Goal: Task Accomplishment & Management: Complete application form

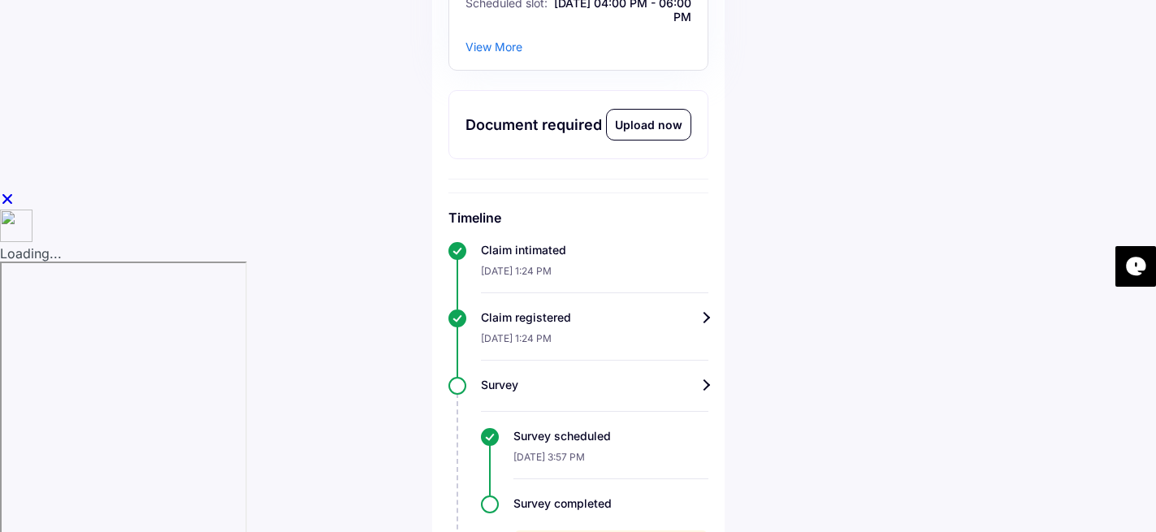
scroll to position [327, 0]
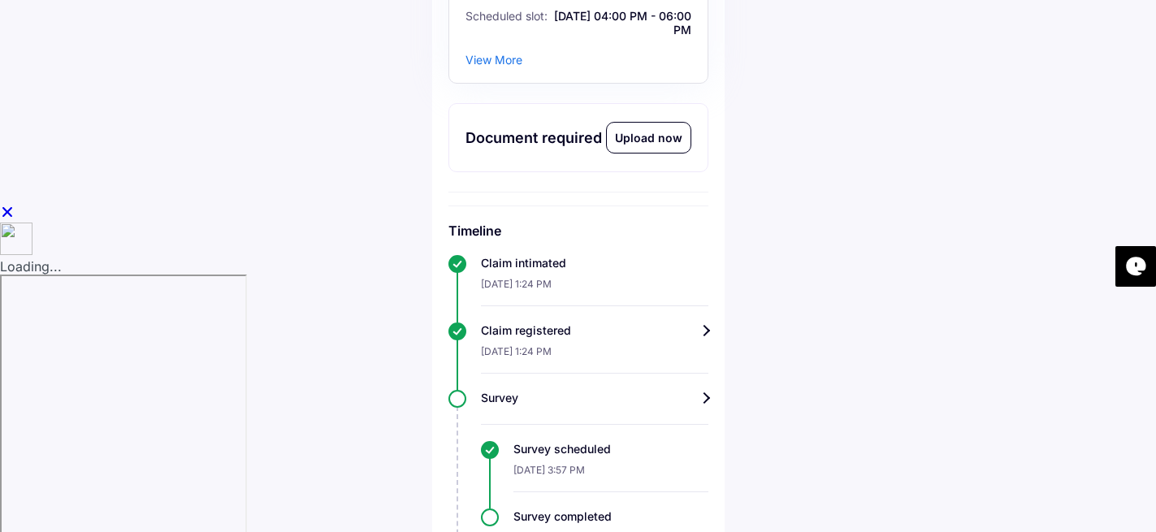
click at [642, 153] on div "Upload now" at bounding box center [649, 138] width 84 height 30
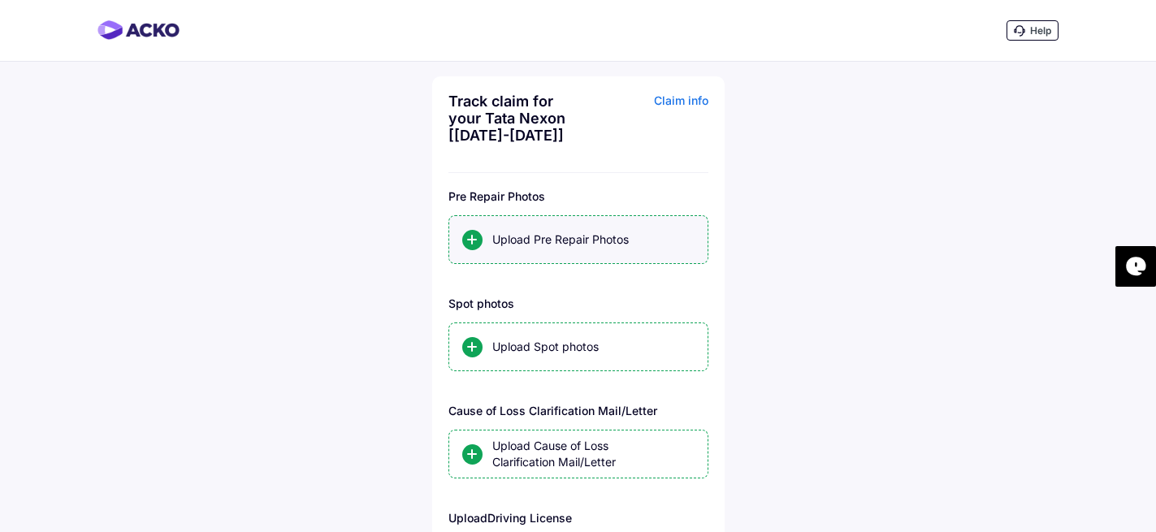
click at [513, 246] on div "Upload Pre Repair Photos" at bounding box center [593, 239] width 202 height 16
click at [0, 0] on input "Upload Pre Repair Photos" at bounding box center [0, 0] width 0 height 0
click at [513, 239] on div "Upload Pre Repair Photos" at bounding box center [593, 239] width 202 height 16
click at [0, 0] on input "Upload Pre Repair Photos" at bounding box center [0, 0] width 0 height 0
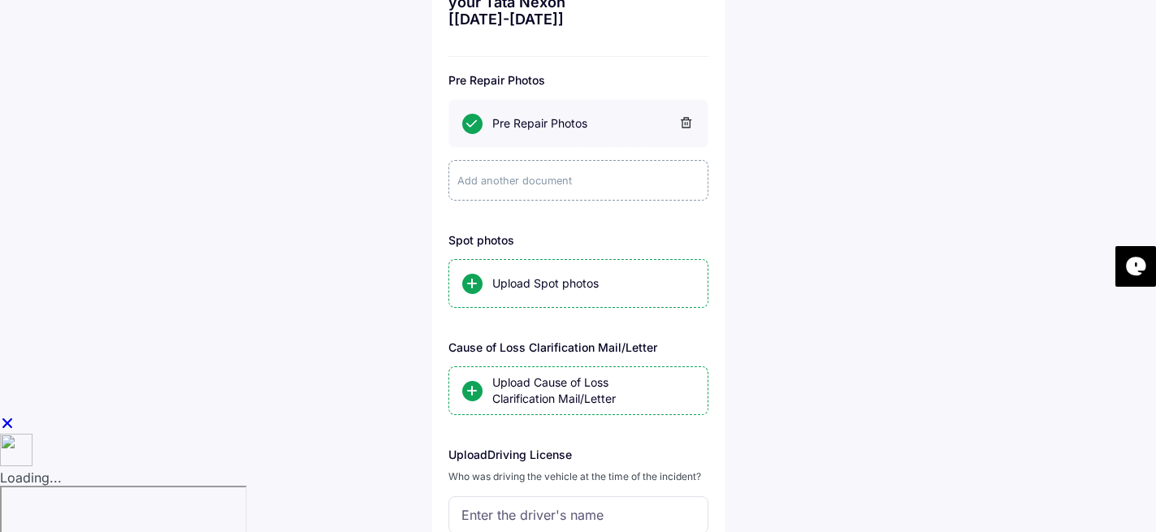
scroll to position [128, 0]
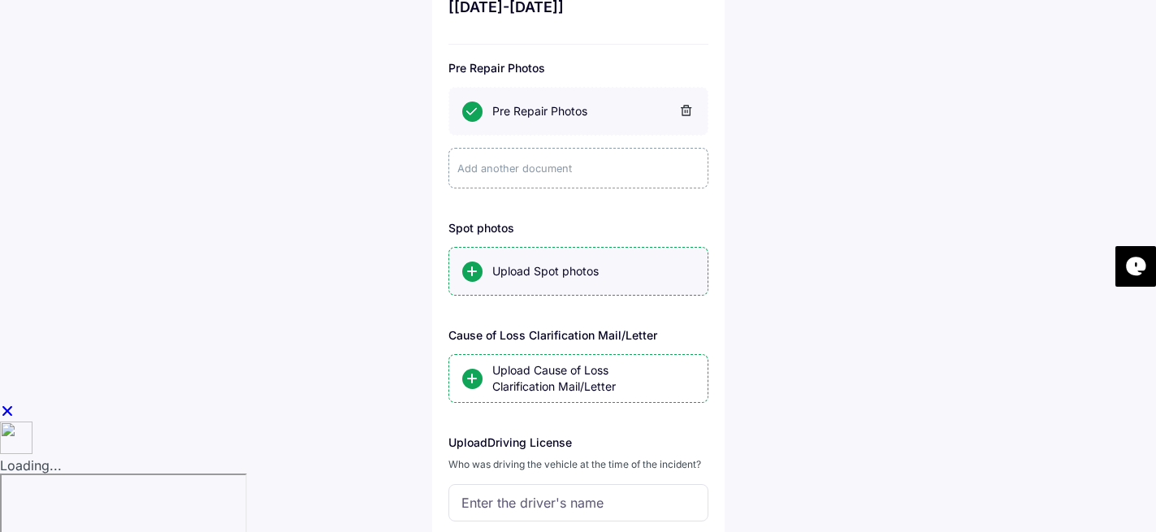
click at [509, 269] on div "Upload Spot photos" at bounding box center [593, 271] width 202 height 16
click at [0, 0] on input "Upload Spot photos" at bounding box center [0, 0] width 0 height 0
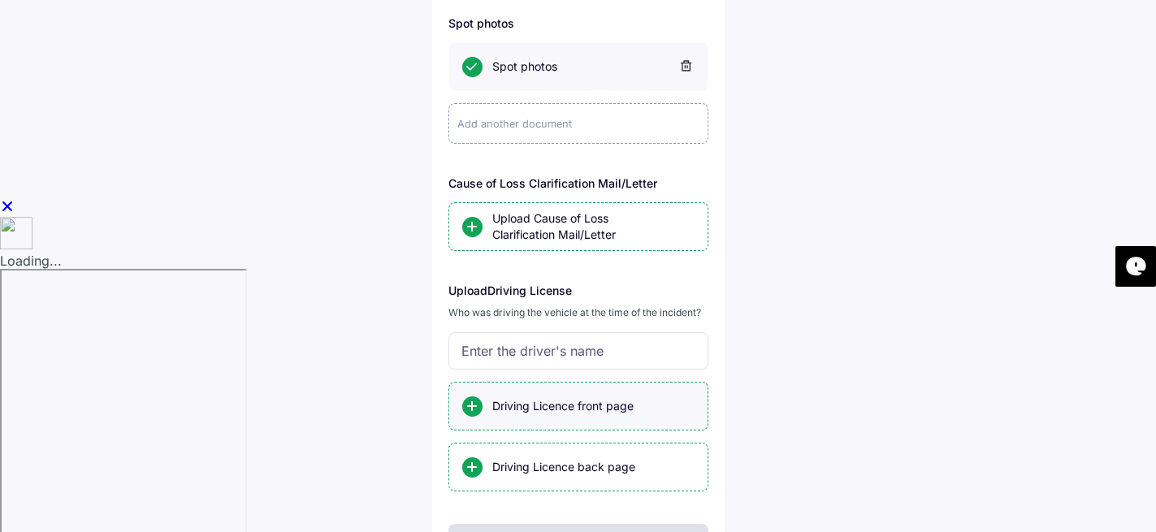
scroll to position [415, 0]
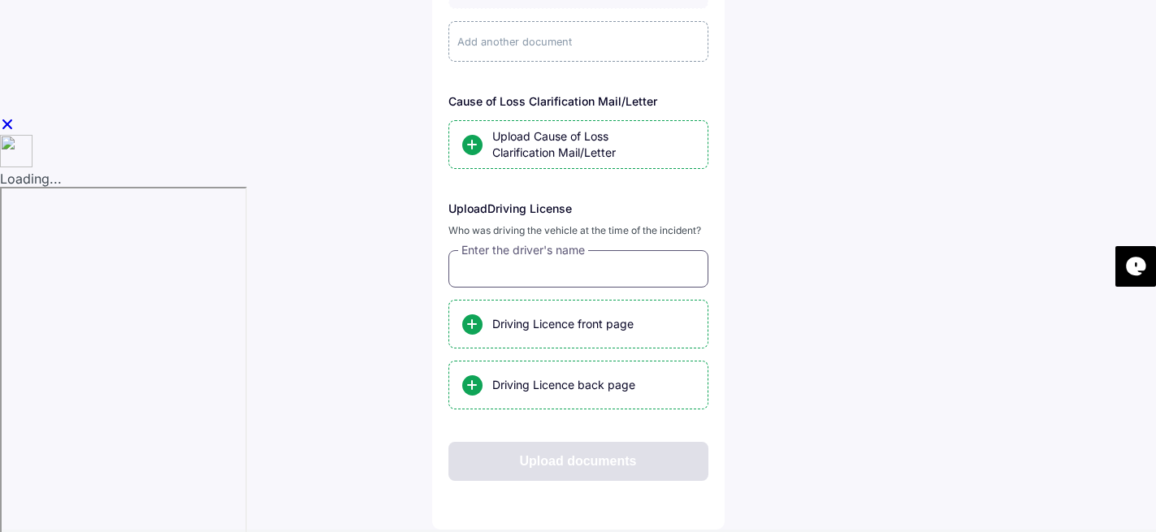
click at [502, 259] on input "text" at bounding box center [578, 268] width 260 height 37
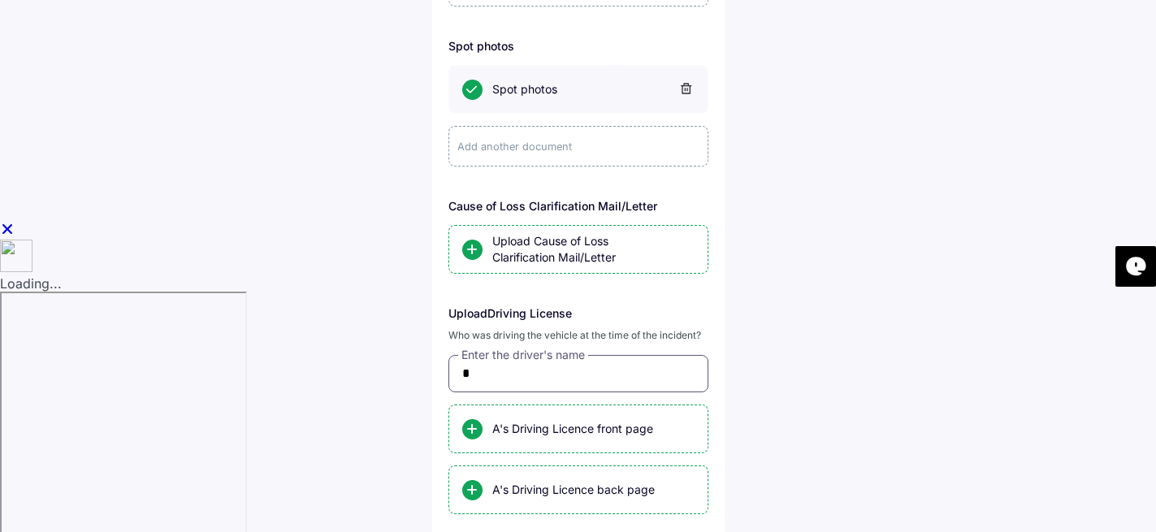
scroll to position [306, 0]
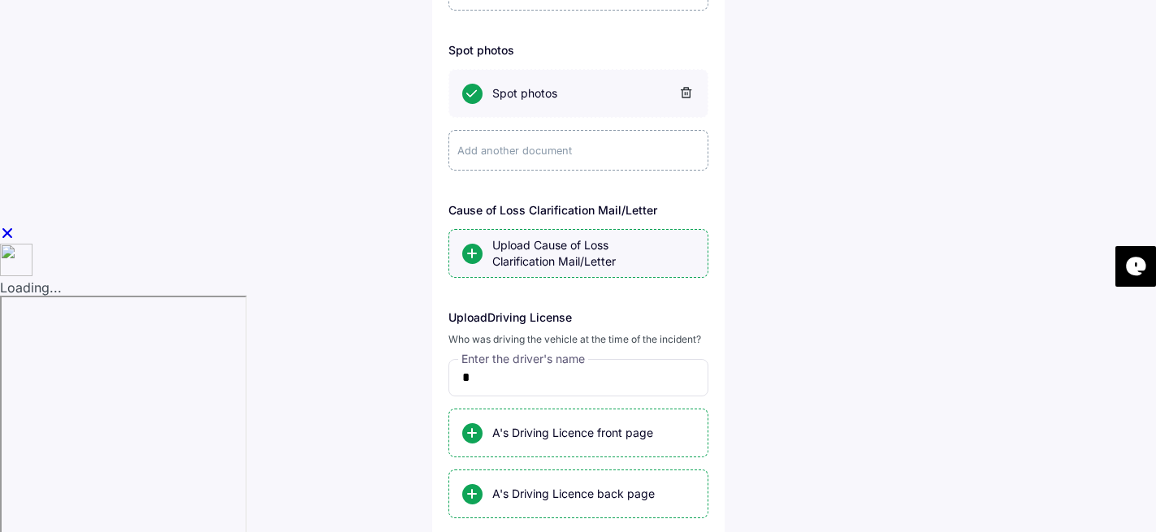
click at [474, 257] on div at bounding box center [472, 254] width 20 height 20
click at [0, 0] on input "Upload Cause of Loss Clarification Mail/Letter" at bounding box center [0, 0] width 0 height 0
click at [514, 266] on div "Upload Cause of Loss Clarification Mail/Letter" at bounding box center [593, 253] width 202 height 32
click at [0, 0] on input "Upload Cause of Loss Clarification Mail/Letter" at bounding box center [0, 0] width 0 height 0
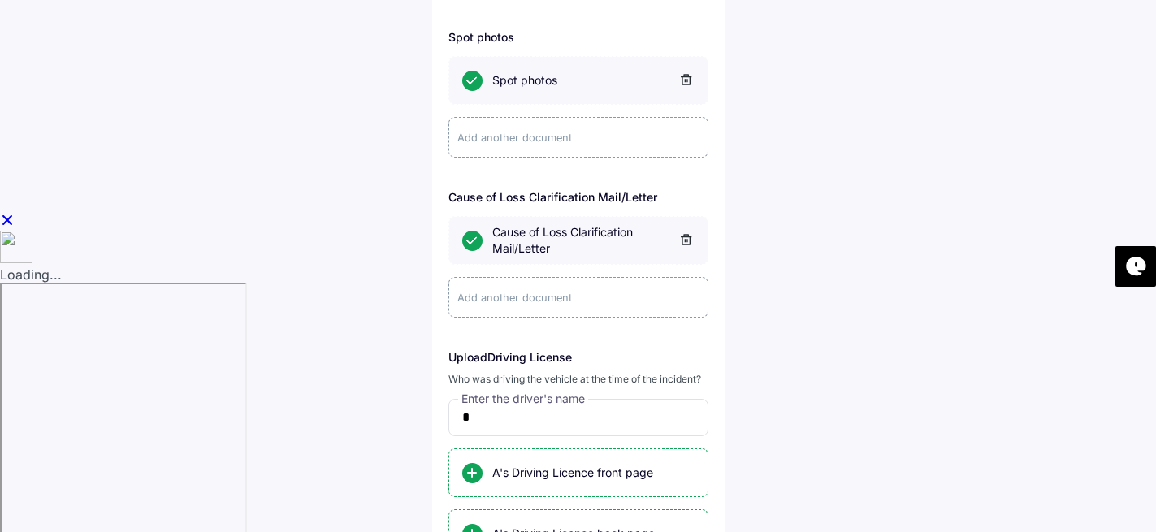
scroll to position [468, 0]
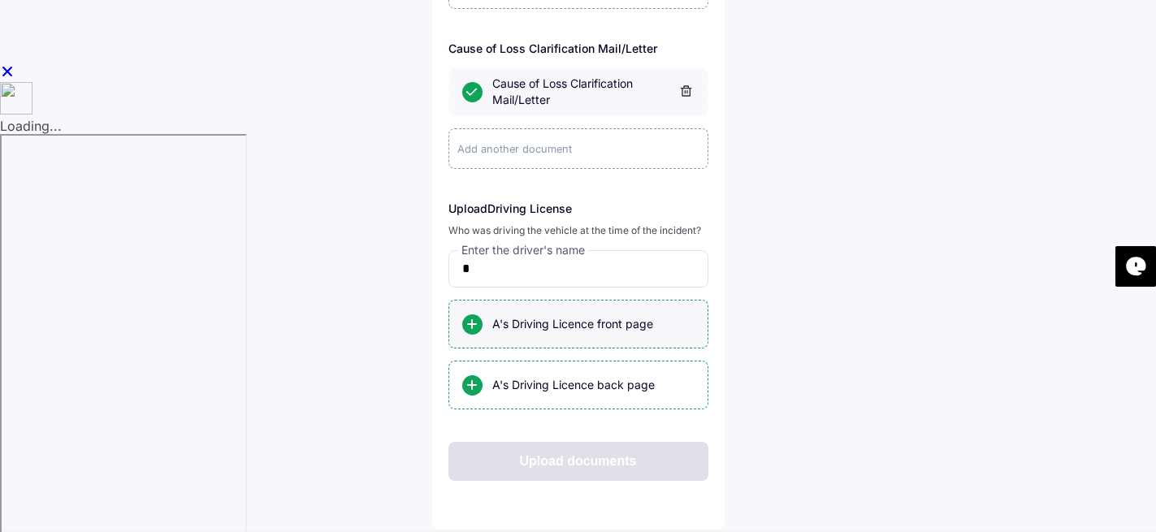
click at [526, 328] on div "A's Driving Licence front page" at bounding box center [593, 324] width 202 height 16
click at [0, 0] on input "A's Driving Licence front page" at bounding box center [0, 0] width 0 height 0
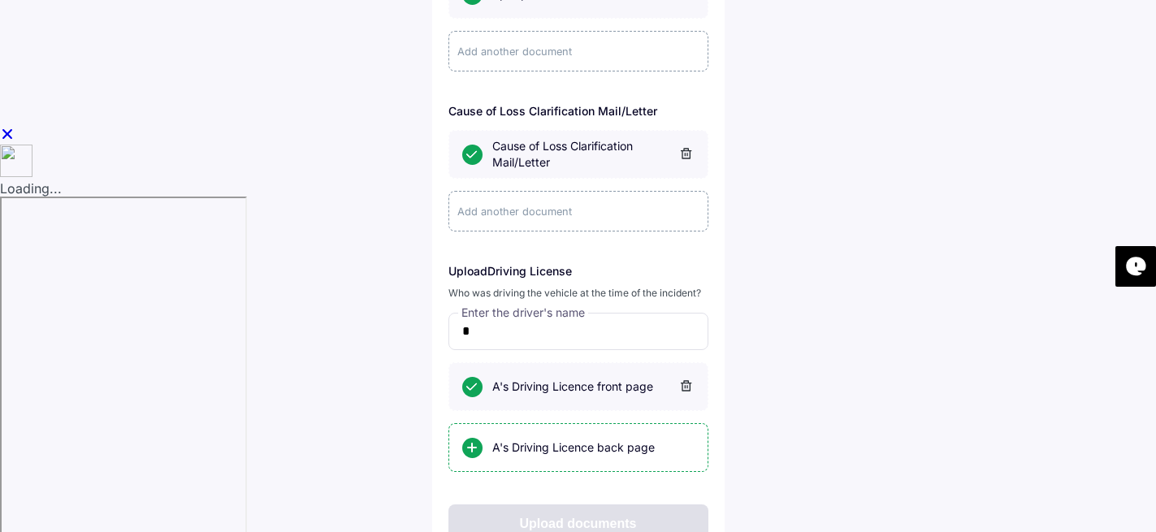
scroll to position [447, 0]
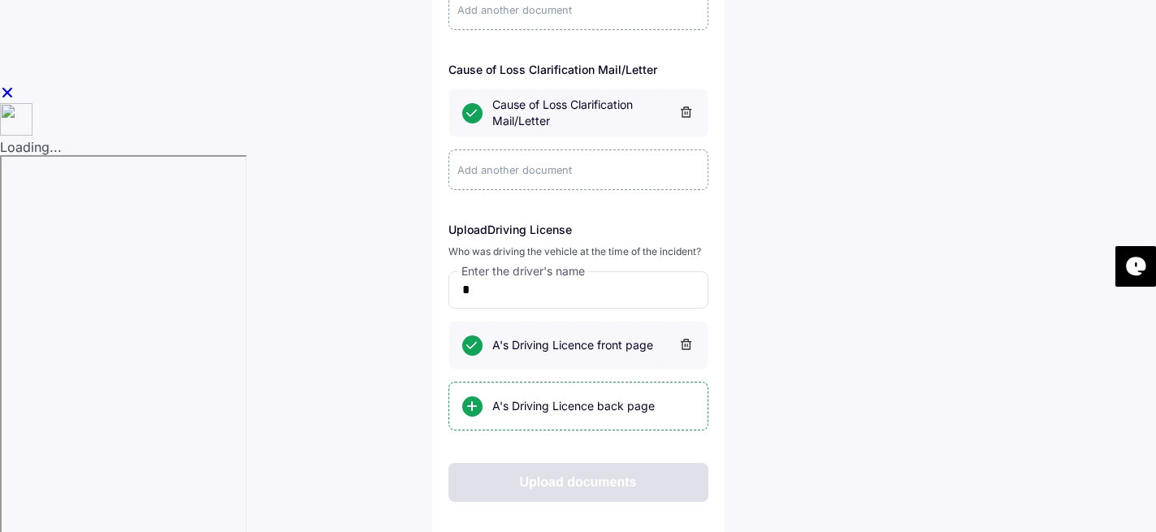
click at [520, 183] on div "Add another document" at bounding box center [578, 169] width 260 height 41
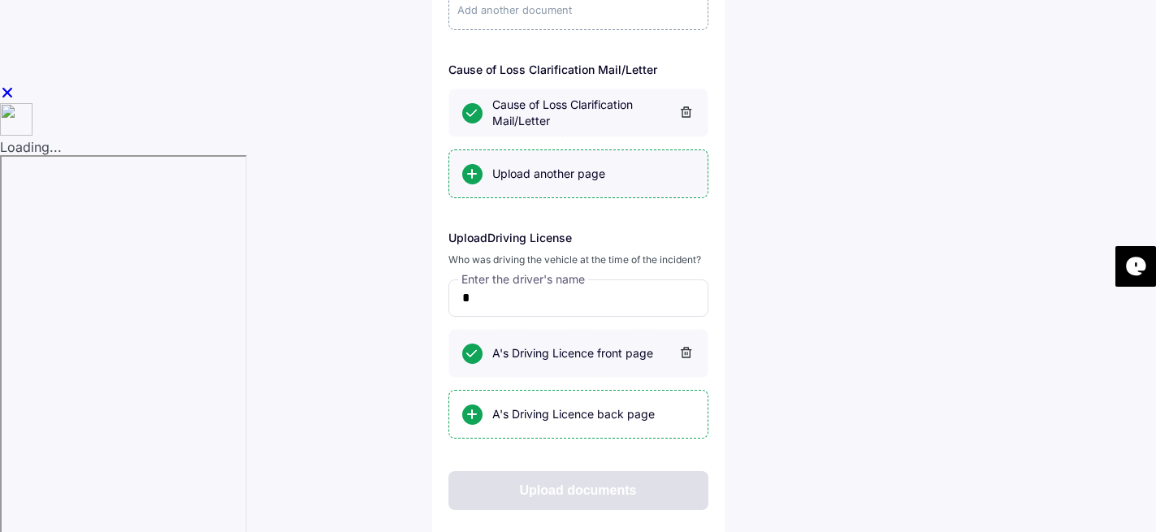
click at [500, 179] on div "Upload another page" at bounding box center [593, 174] width 202 height 16
click at [0, 0] on input "Upload another page" at bounding box center [0, 0] width 0 height 0
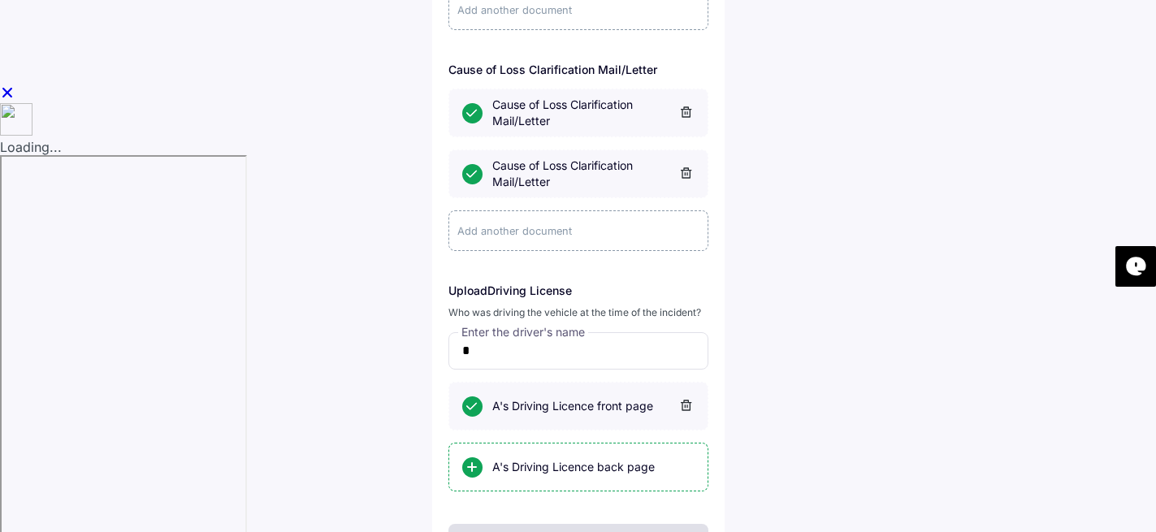
scroll to position [529, 0]
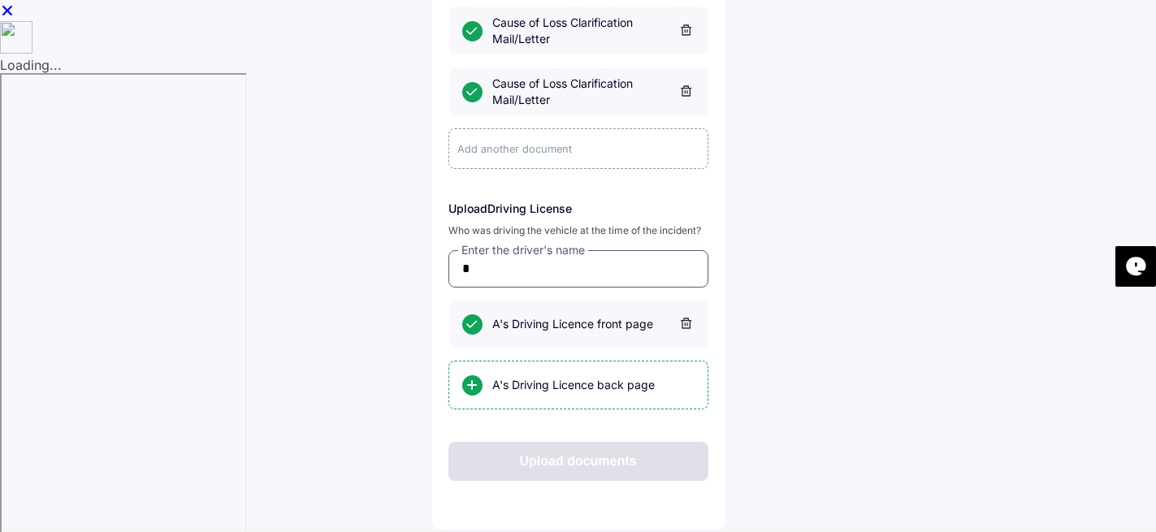
click at [546, 270] on input "*" at bounding box center [578, 268] width 260 height 37
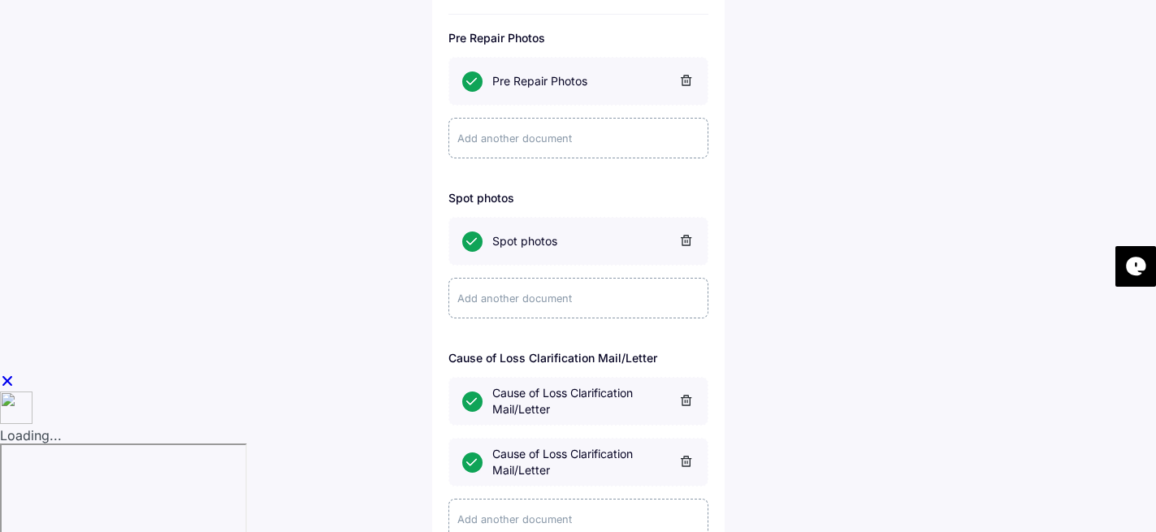
scroll to position [159, 0]
type input "**********"
click at [523, 296] on div "Add another document" at bounding box center [578, 297] width 260 height 41
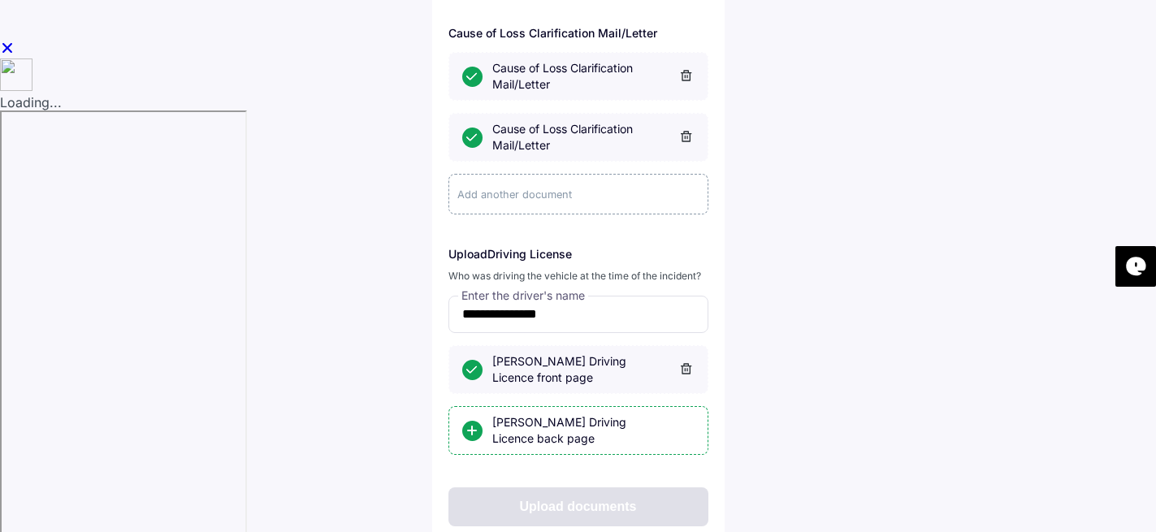
scroll to position [501, 0]
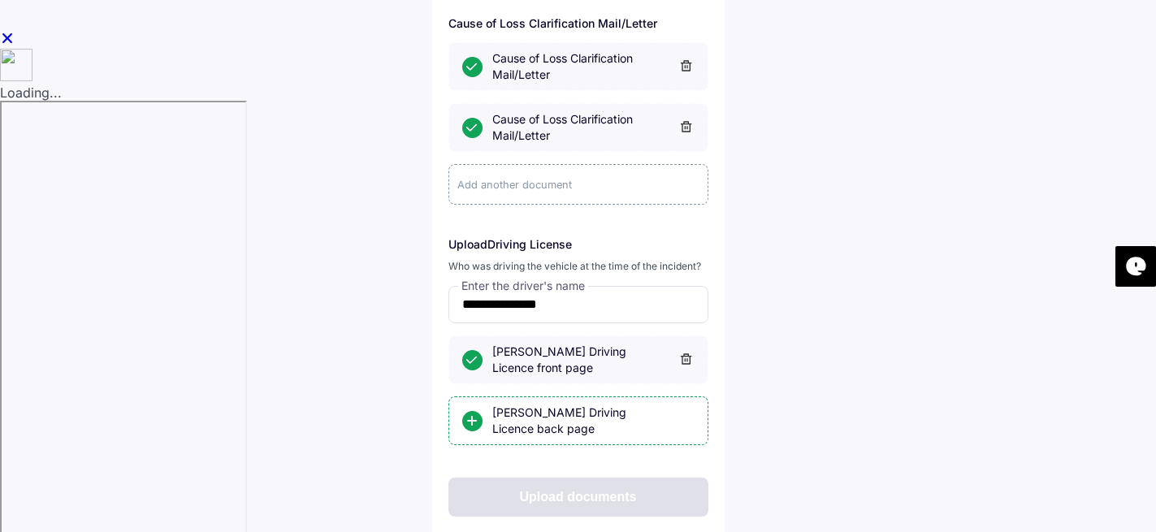
click at [521, 195] on div "Add another document" at bounding box center [578, 184] width 260 height 41
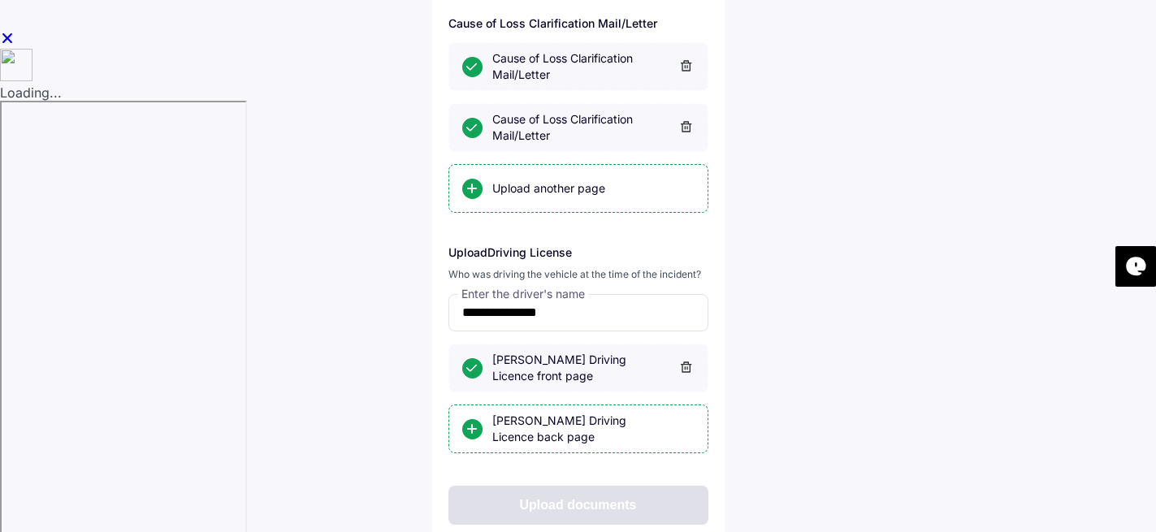
click at [521, 195] on div "Upload another page" at bounding box center [593, 188] width 202 height 16
click at [0, 0] on input "Upload another page" at bounding box center [0, 0] width 0 height 0
click at [519, 188] on div "Upload another page" at bounding box center [593, 188] width 202 height 16
click at [0, 0] on input "Upload another page" at bounding box center [0, 0] width 0 height 0
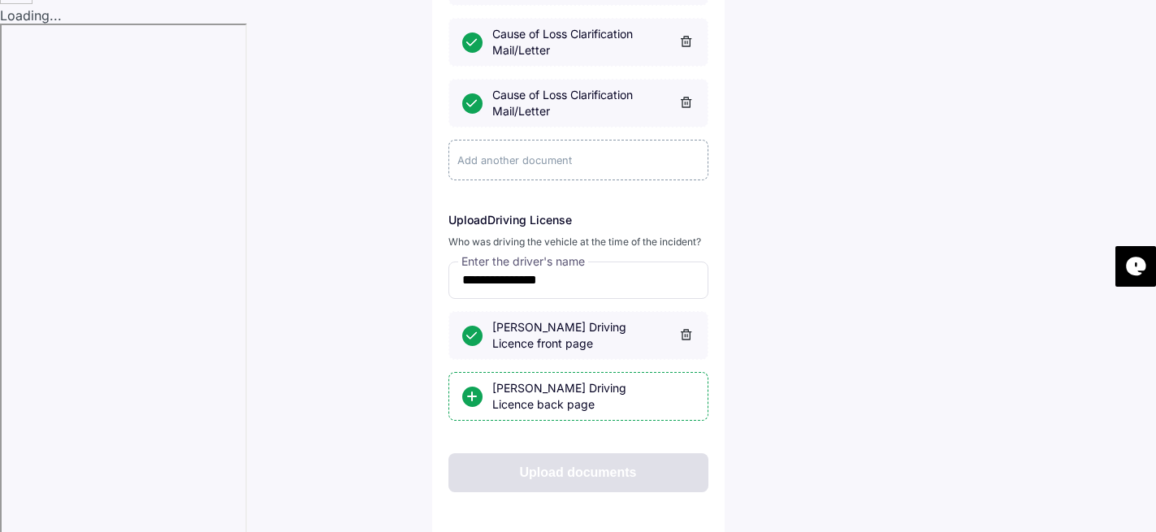
scroll to position [590, 0]
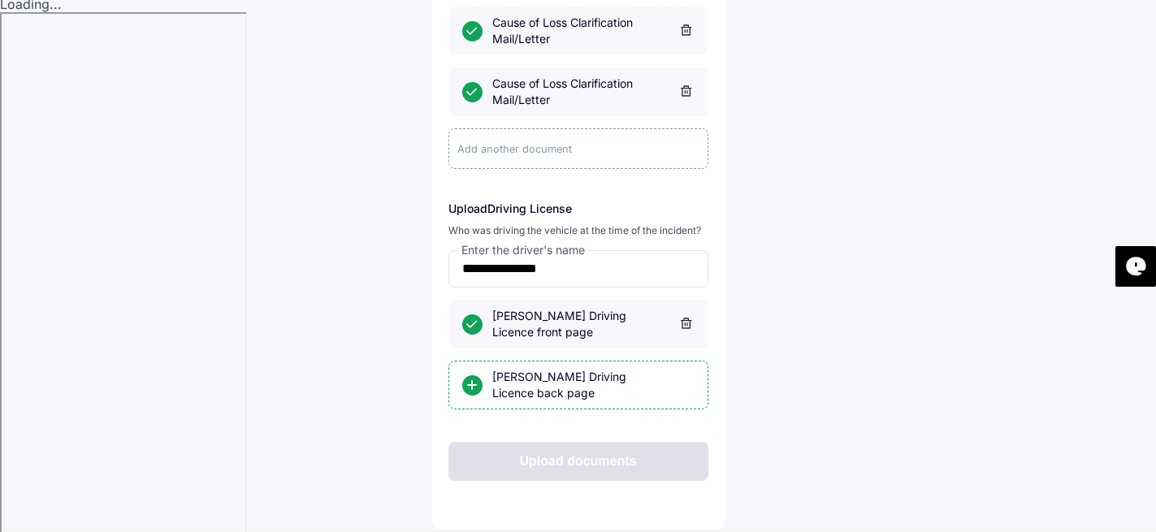
click at [570, 457] on div "Upload documents" at bounding box center [578, 461] width 260 height 39
click at [500, 210] on p "Upload Driving License" at bounding box center [578, 208] width 260 height 14
click at [546, 225] on div "Who was driving the vehicle at the time of the incident?" at bounding box center [578, 230] width 260 height 15
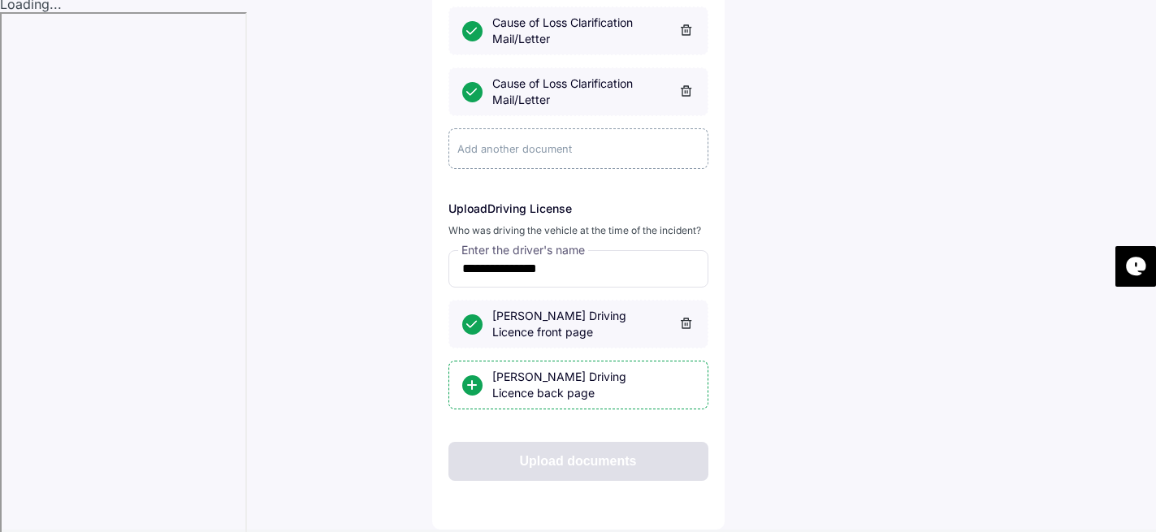
click at [546, 225] on div "Who was driving the vehicle at the time of the incident?" at bounding box center [578, 230] width 260 height 15
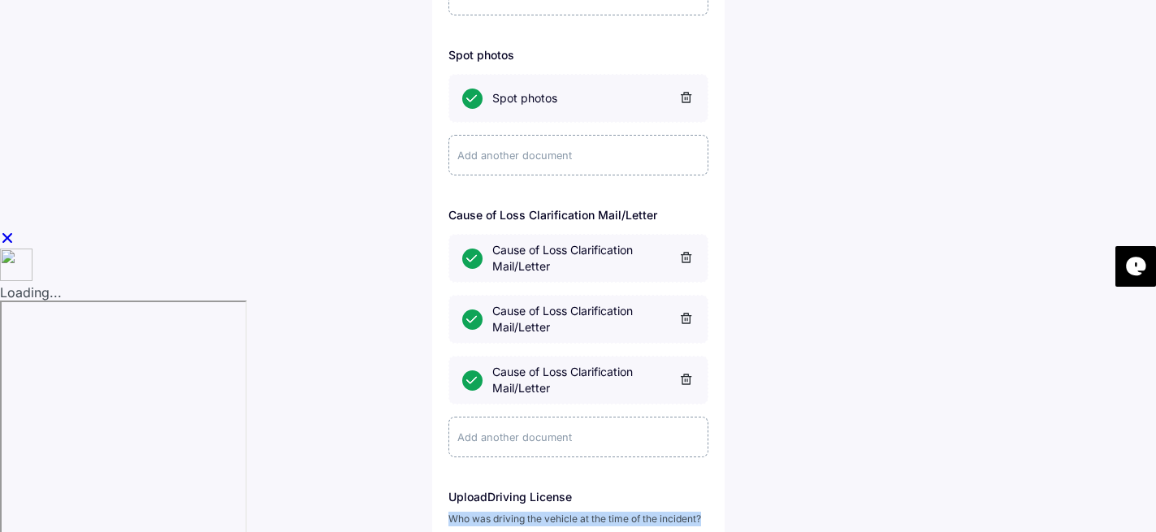
scroll to position [297, 0]
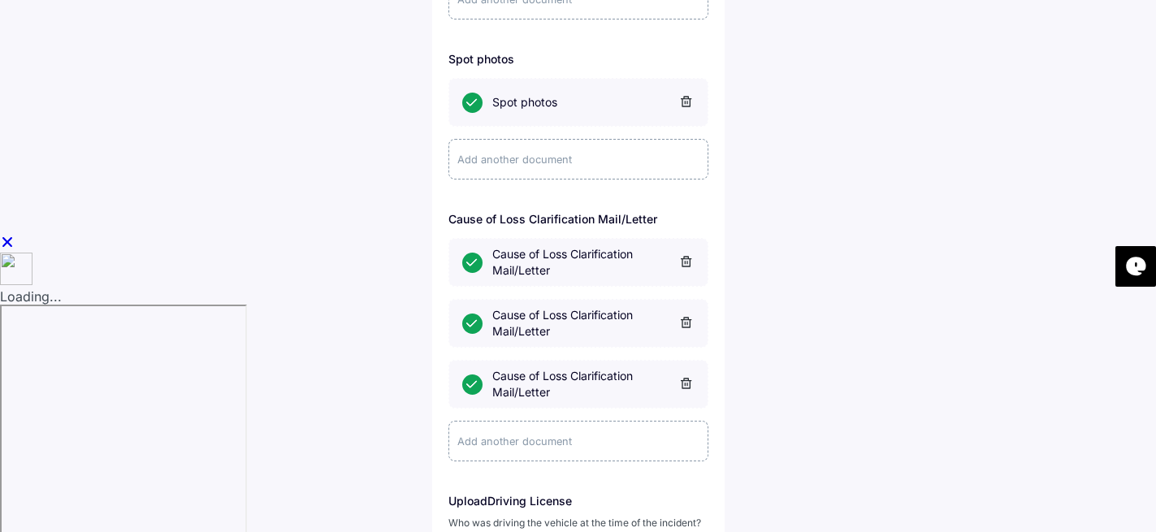
click at [539, 162] on div "Add another document" at bounding box center [578, 159] width 260 height 41
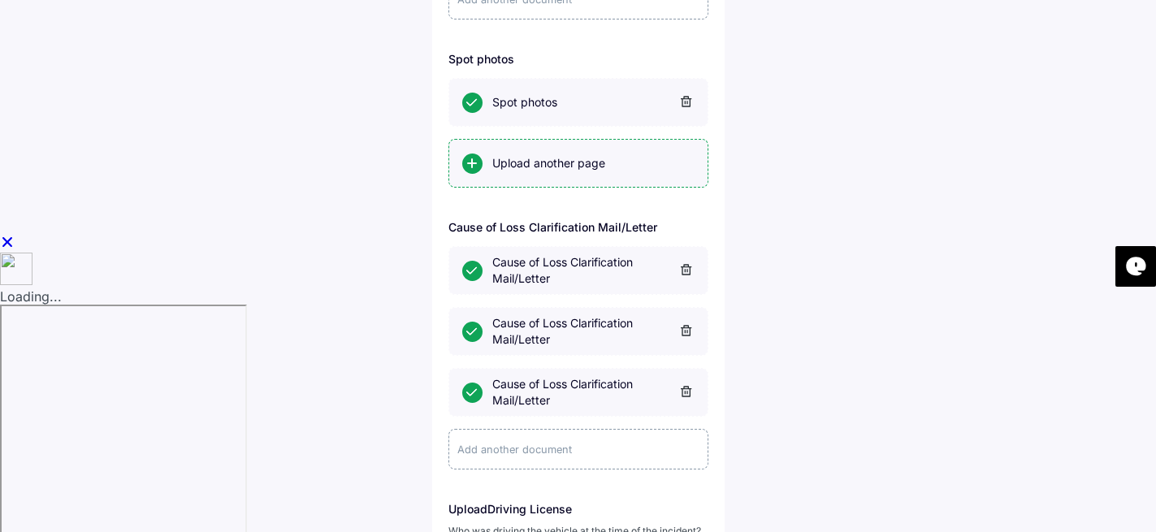
click at [508, 160] on div "Upload another page" at bounding box center [593, 163] width 202 height 16
click at [0, 0] on input "Upload another page" at bounding box center [0, 0] width 0 height 0
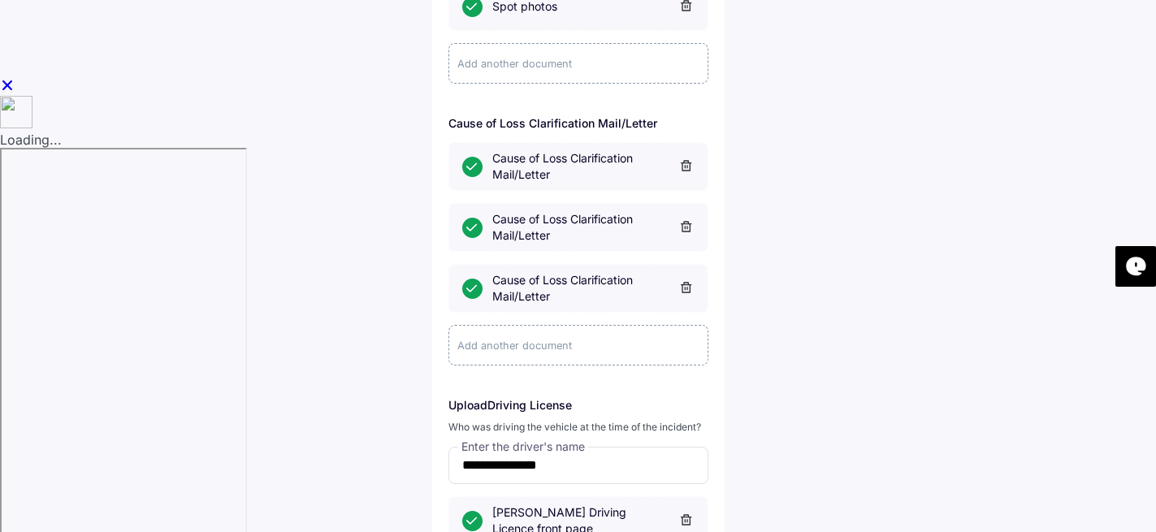
scroll to position [651, 0]
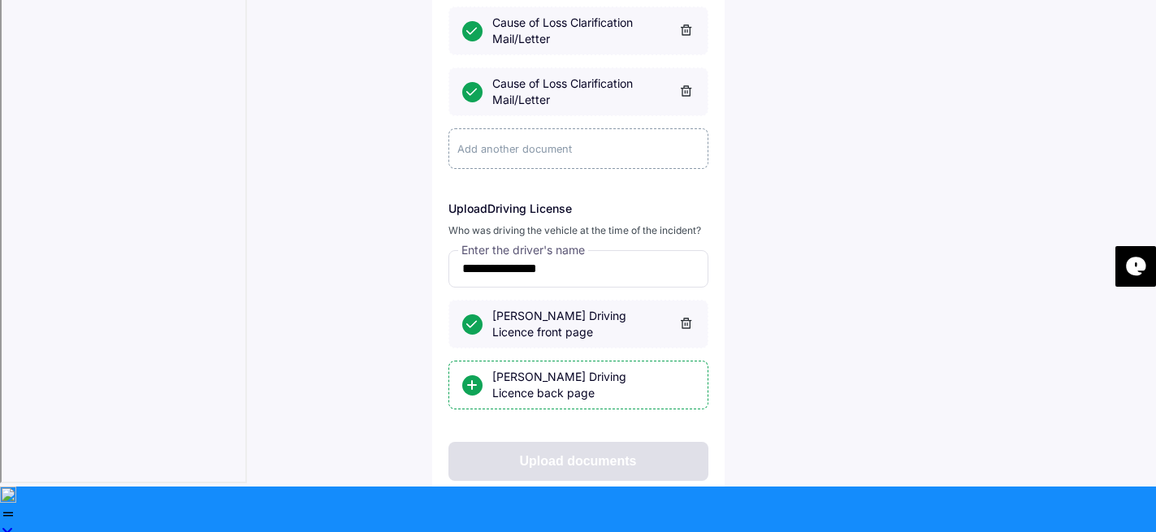
click at [566, 472] on div "Upload documents" at bounding box center [578, 461] width 260 height 39
click at [559, 449] on div "Upload documents" at bounding box center [578, 461] width 260 height 39
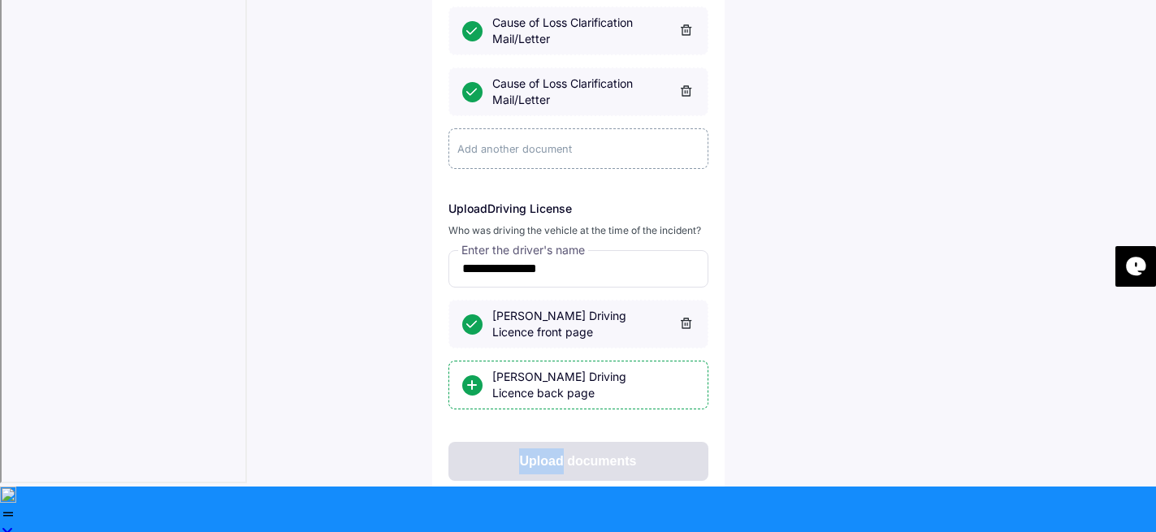
click at [559, 449] on div "Upload documents" at bounding box center [578, 461] width 260 height 39
click at [474, 387] on div at bounding box center [472, 385] width 20 height 20
click at [0, 0] on input "Abhishek keshri's Driving Licence back page" at bounding box center [0, 0] width 0 height 0
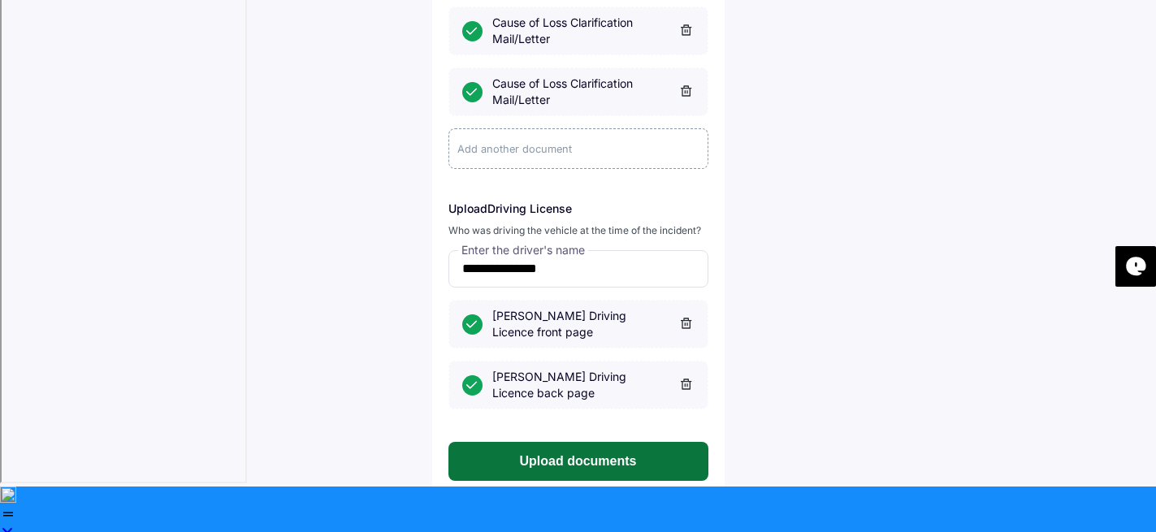
click at [590, 458] on button "Upload documents" at bounding box center [578, 461] width 260 height 39
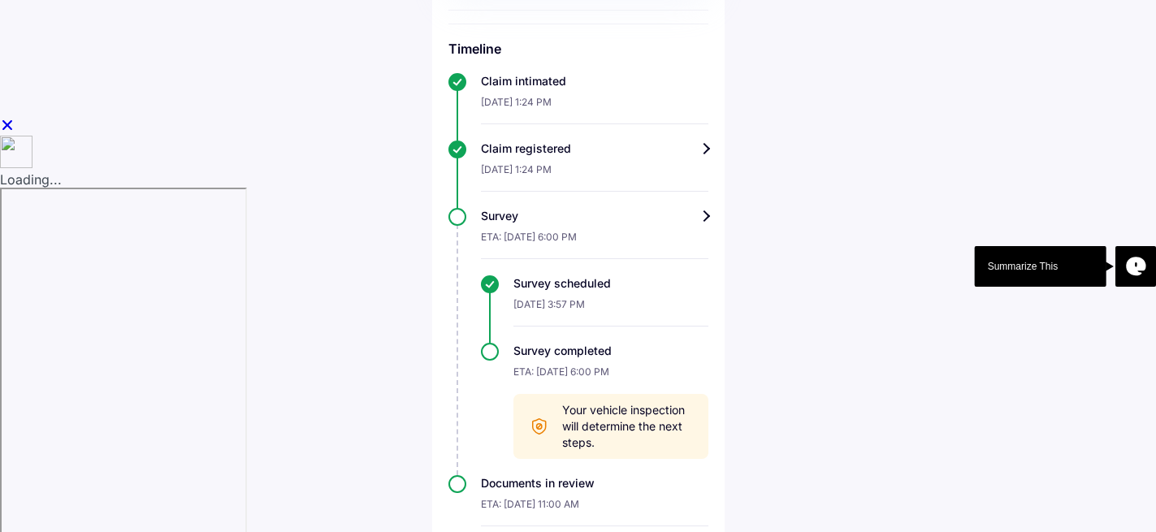
scroll to position [443, 0]
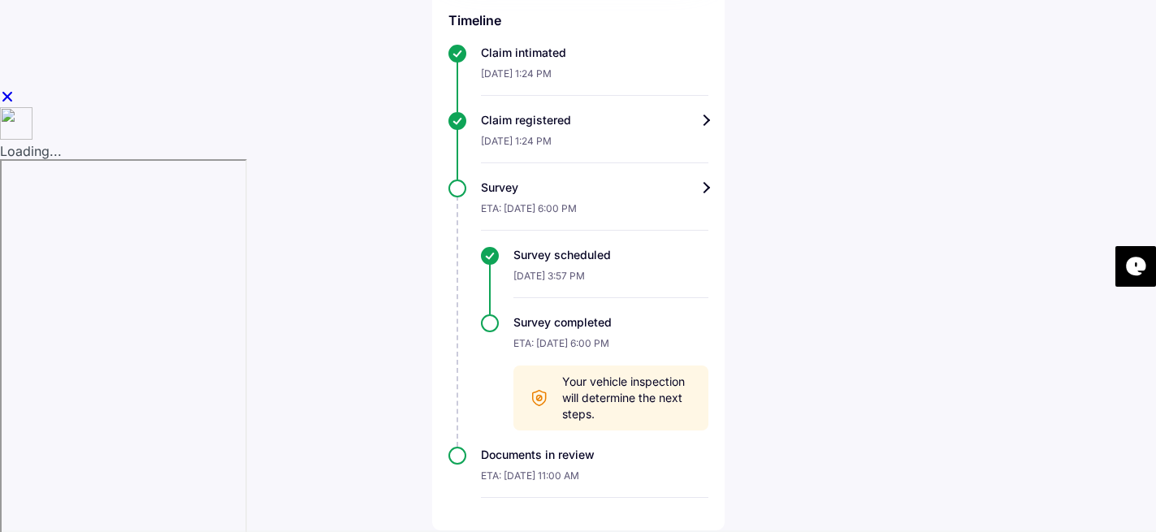
click at [642, 386] on span "Your vehicle inspection will determine the next steps." at bounding box center [627, 398] width 130 height 49
click at [841, 385] on div "Help Track claim for your Tata Nexon [2017-2023] Claim info Survey scheduled Ou…" at bounding box center [578, 43] width 1156 height 973
click at [521, 254] on div "Survey scheduled" at bounding box center [610, 255] width 195 height 16
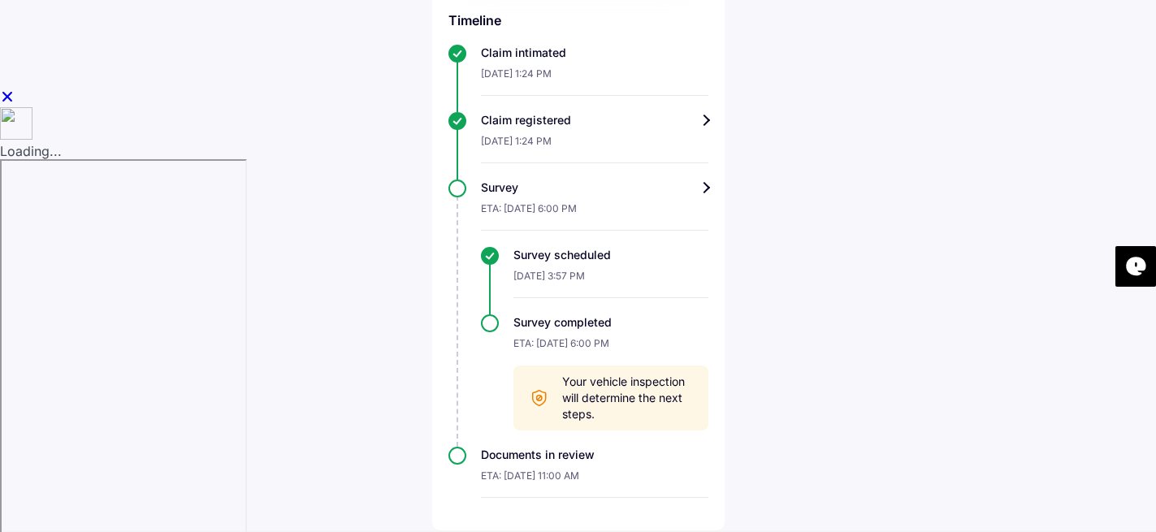
click at [521, 254] on div "Survey scheduled" at bounding box center [610, 255] width 195 height 16
copy div "Survey scheduled"
click at [537, 274] on div "14-Sep-2025, 3:57 PM" at bounding box center [610, 280] width 195 height 35
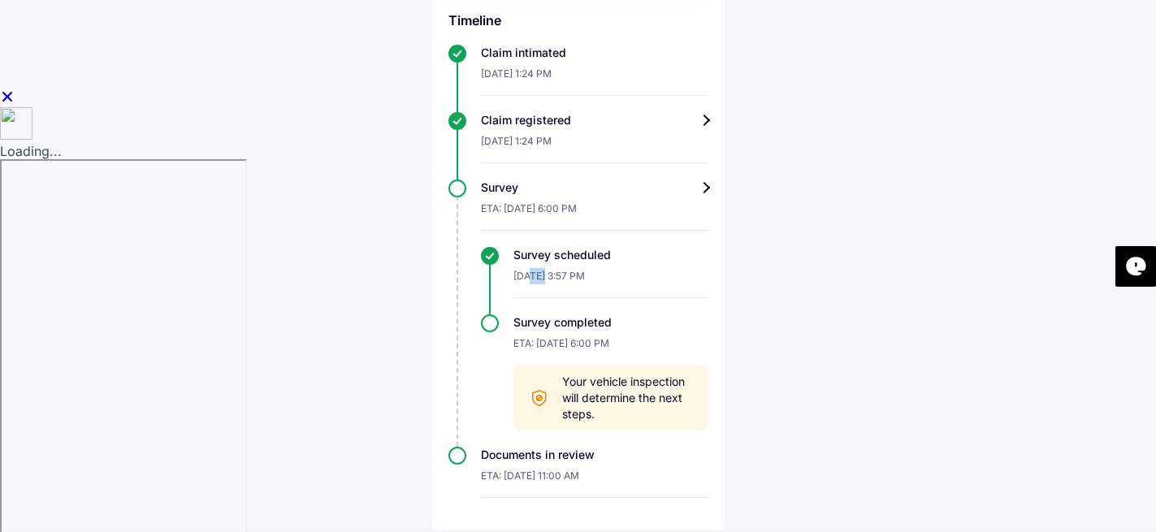
click at [556, 277] on div "14-Sep-2025, 3:57 PM" at bounding box center [610, 280] width 195 height 35
copy div "14-Sep-2025, 3:57 PM"
click at [789, 261] on div "Help Track claim for your Tata Nexon [2017-2023] Claim info Survey scheduled Ou…" at bounding box center [578, 43] width 1156 height 973
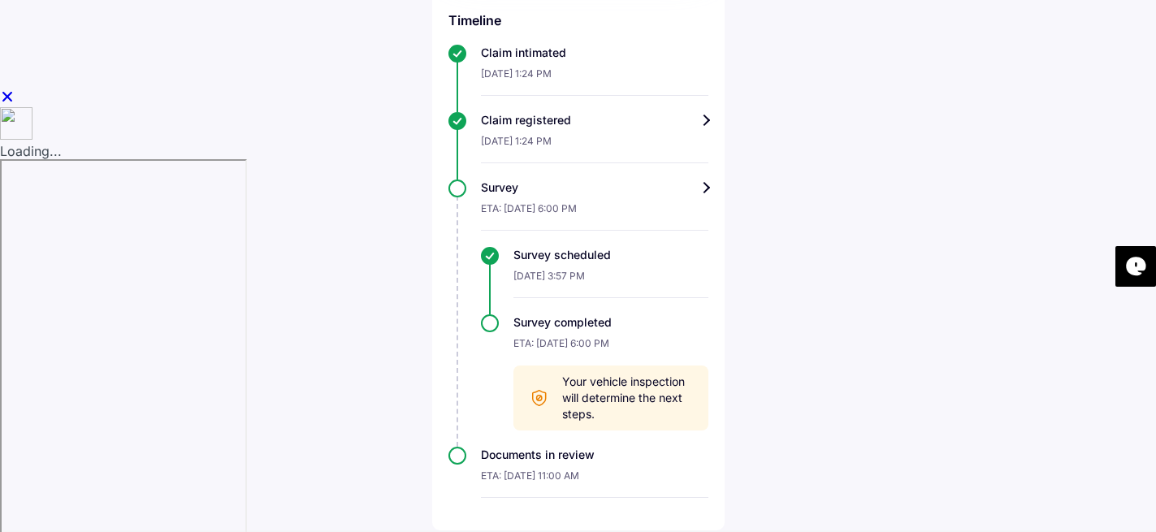
click at [798, 296] on div "Help Track claim for your Tata Nexon [2017-2023] Claim info Survey scheduled Ou…" at bounding box center [578, 43] width 1156 height 973
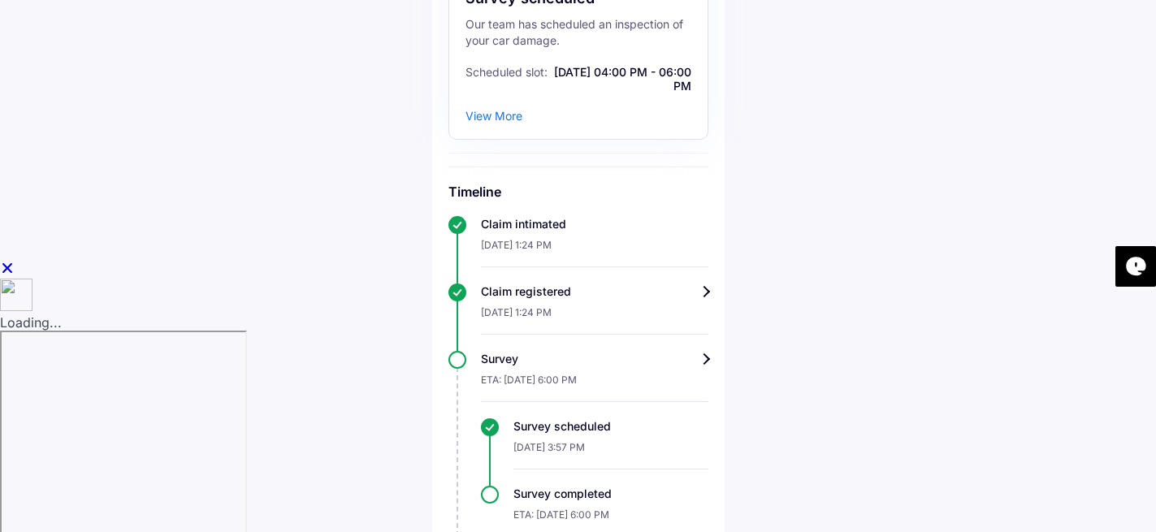
scroll to position [0, 0]
